Goal: Use online tool/utility: Utilize a website feature to perform a specific function

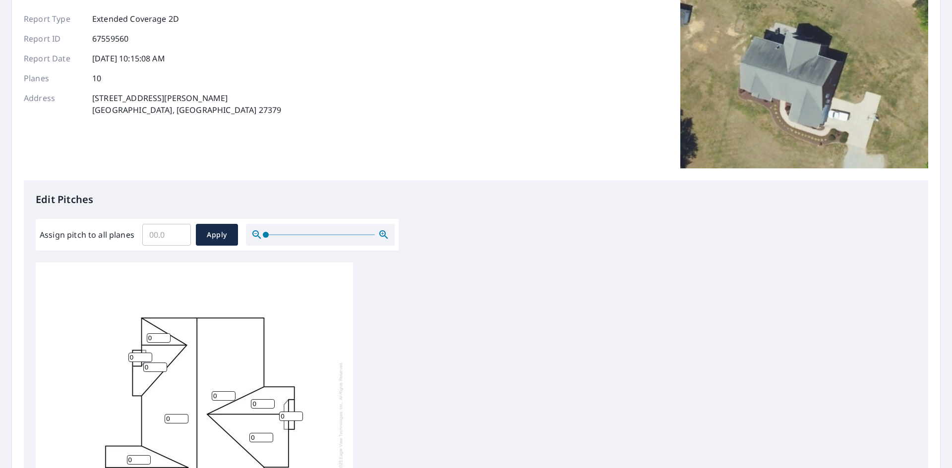
scroll to position [198, 0]
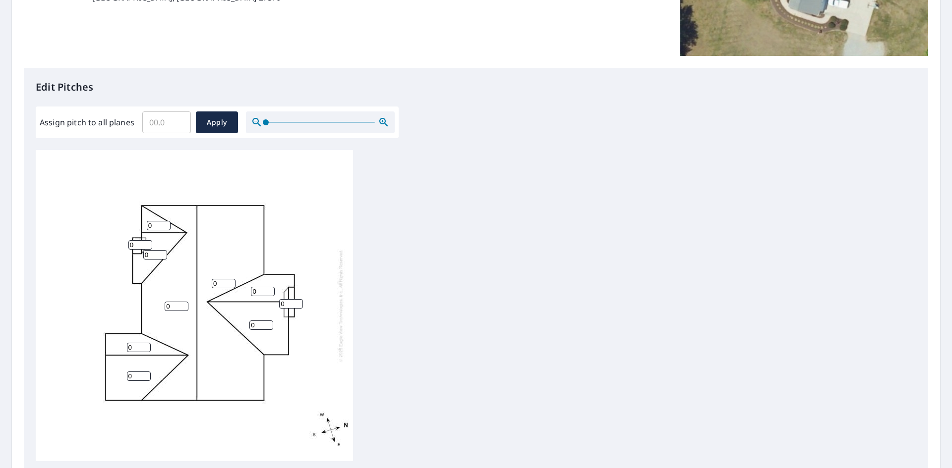
click at [168, 124] on input "Assign pitch to all planes" at bounding box center [166, 123] width 49 height 28
type input "7"
click at [211, 121] on span "Apply" at bounding box center [217, 122] width 26 height 12
type input "7"
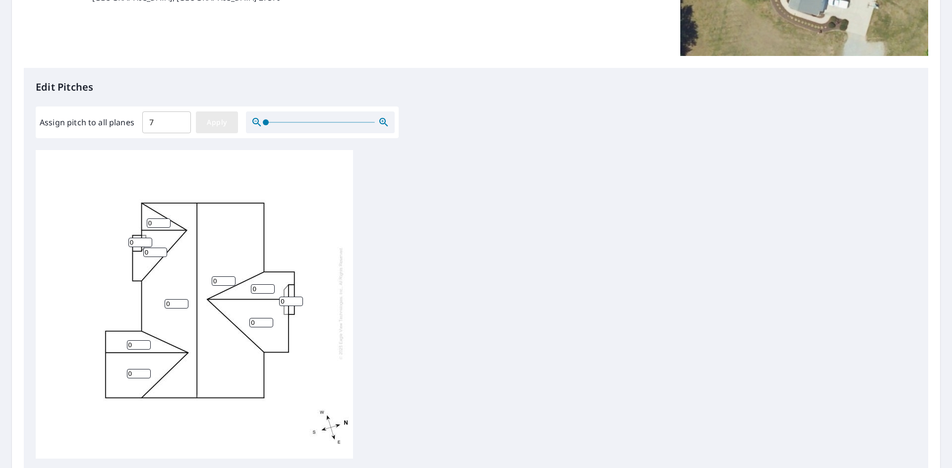
type input "7"
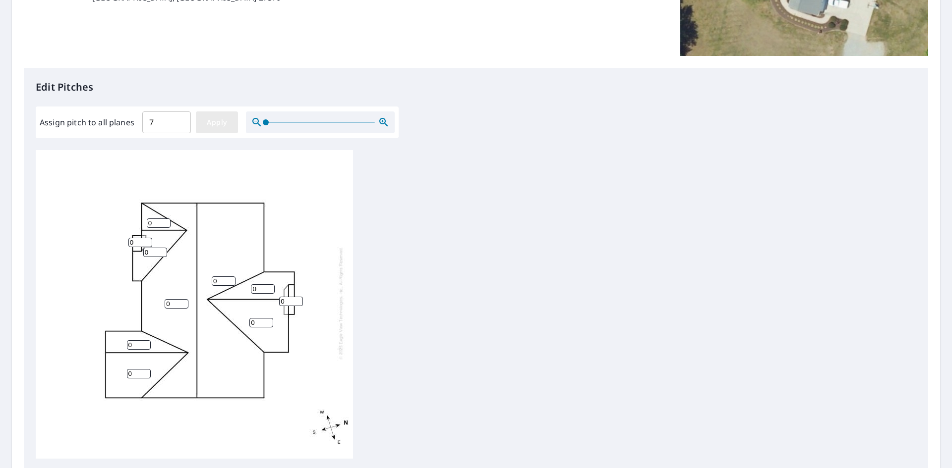
type input "7"
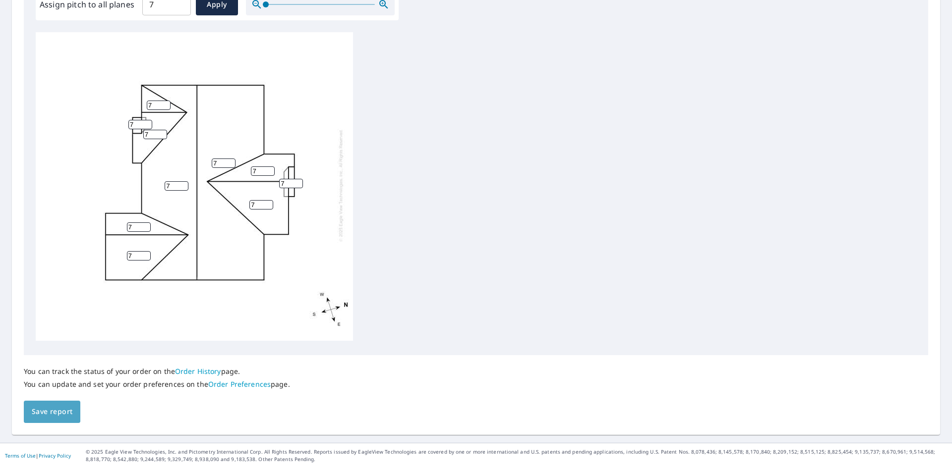
click at [61, 411] on span "Save report" at bounding box center [52, 412] width 41 height 12
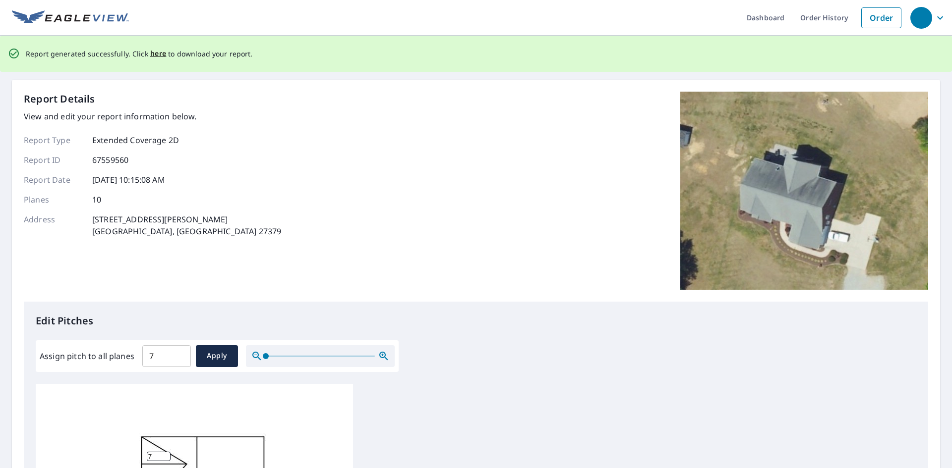
scroll to position [0, 0]
click at [153, 54] on span "here" at bounding box center [158, 54] width 16 height 12
